Goal: Task Accomplishment & Management: Use online tool/utility

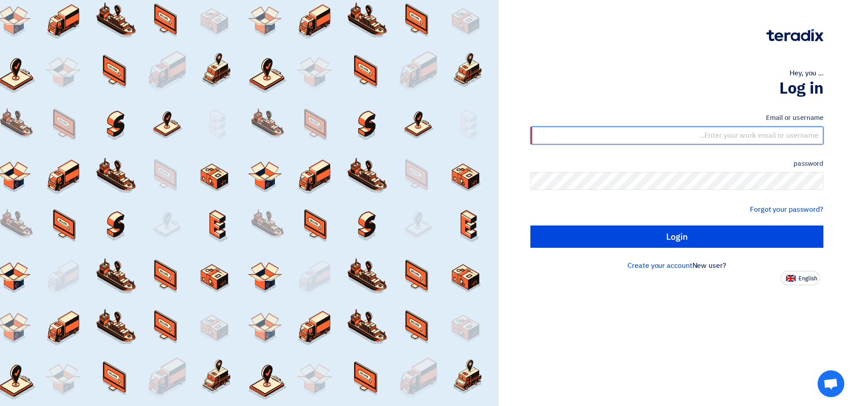
click at [635, 135] on input "text" at bounding box center [677, 136] width 293 height 18
type input "[EMAIL_ADDRESS][DOMAIN_NAME]"
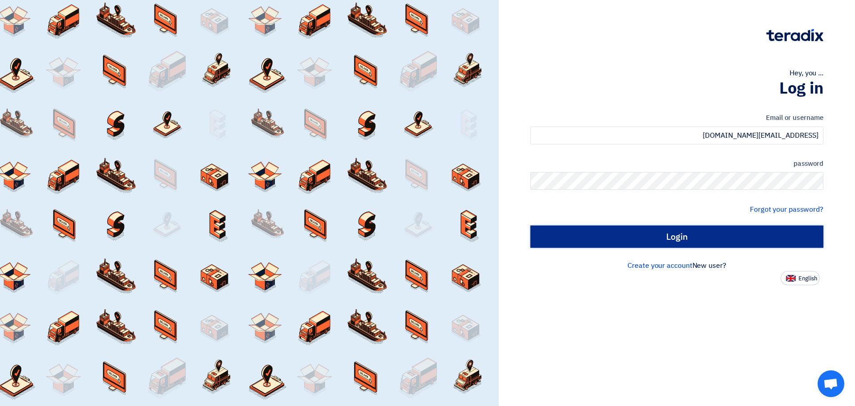
click at [628, 241] on input "Login" at bounding box center [677, 236] width 293 height 22
type input "Sign in"
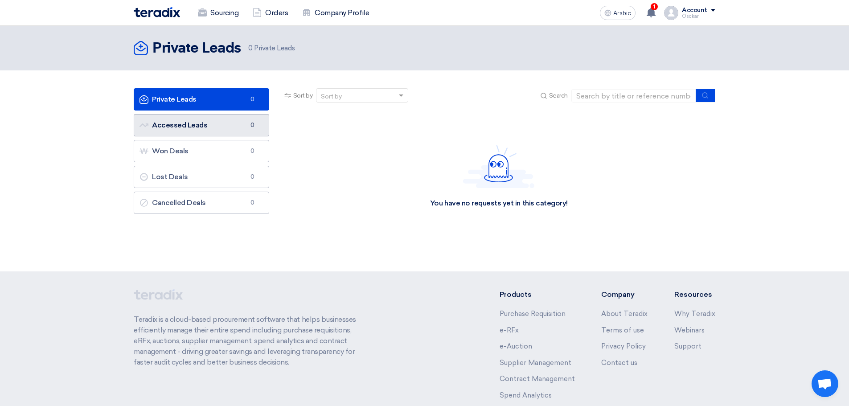
click at [247, 122] on span "0" at bounding box center [252, 125] width 11 height 9
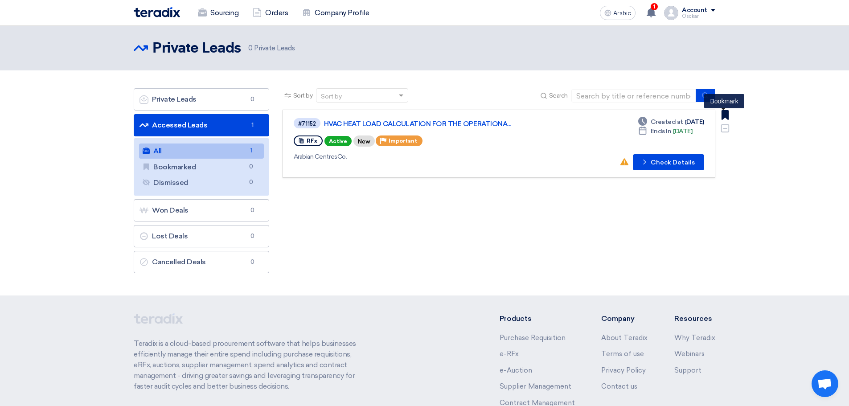
click at [728, 117] on use at bounding box center [724, 115] width 7 height 10
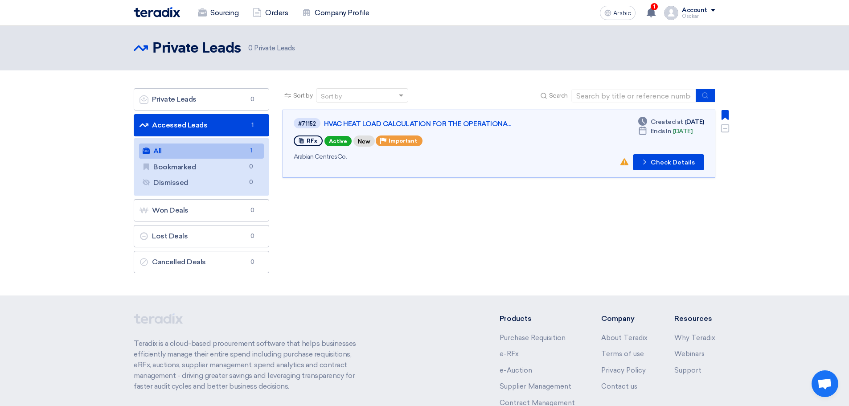
click at [494, 143] on div "RFx Active New Priority Important" at bounding box center [421, 141] width 255 height 15
click at [656, 164] on font "Check Details" at bounding box center [672, 163] width 44 height 8
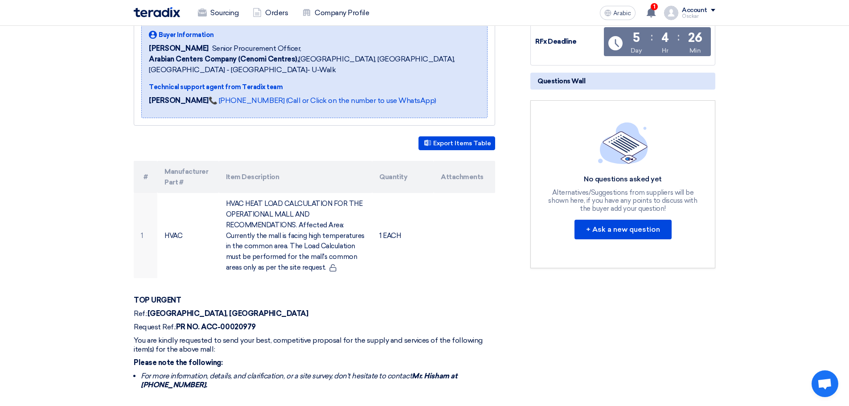
scroll to position [312, 0]
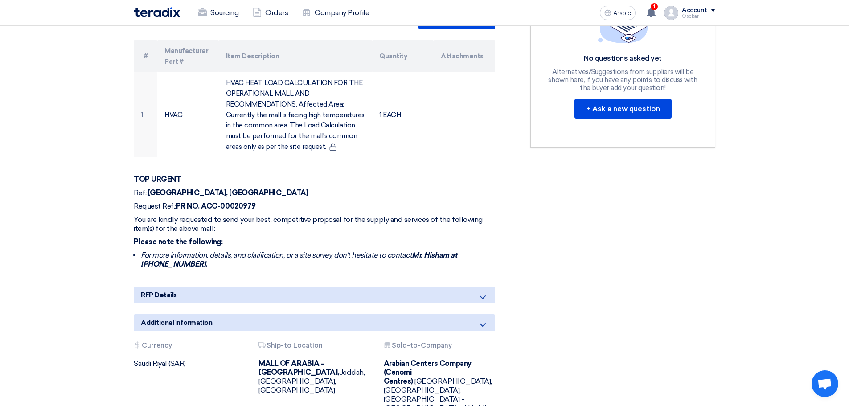
drag, startPoint x: 170, startPoint y: 266, endPoint x: 462, endPoint y: 254, distance: 292.5
click at [457, 254] on font "Mr. Hisham at [PHONE_NUMBER]." at bounding box center [299, 259] width 316 height 17
click at [540, 257] on div "RFx Timeline RFx Deadline Time Remaining 5 Day : 4 Hr : 26 Min Questions Wall N…" at bounding box center [623, 150] width 198 height 568
